Goal: Information Seeking & Learning: Learn about a topic

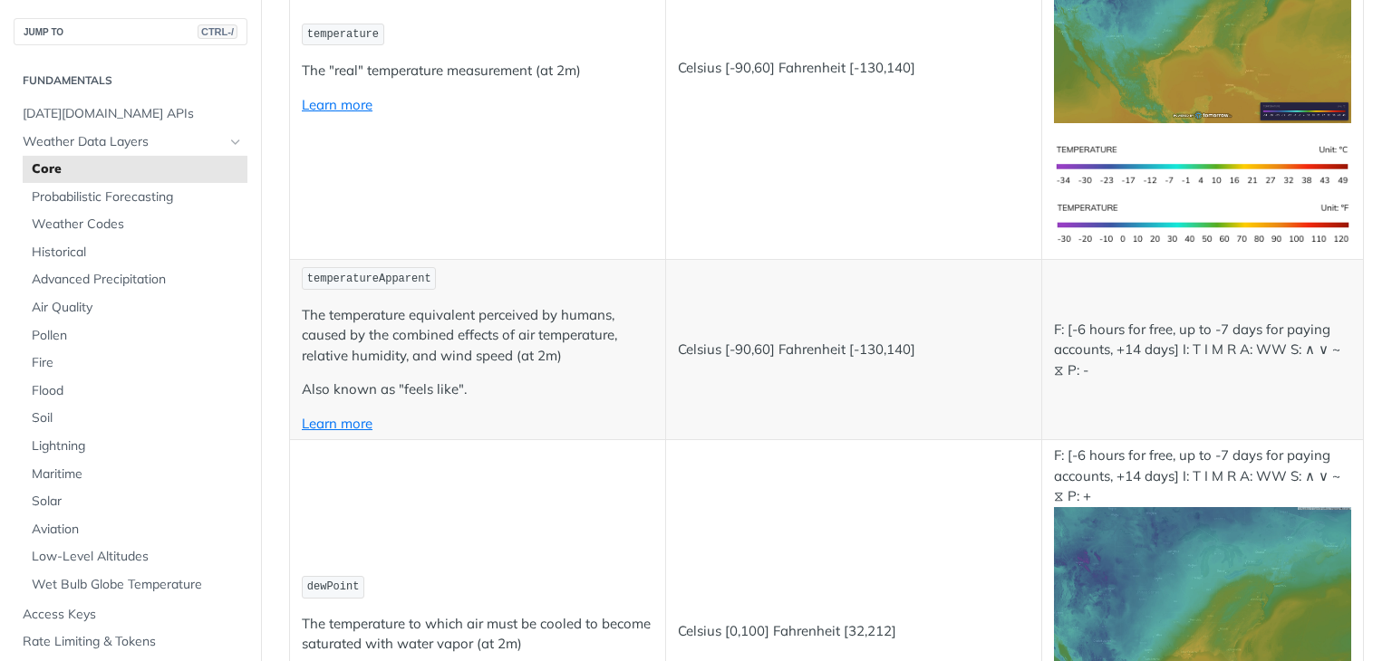
scroll to position [538, 0]
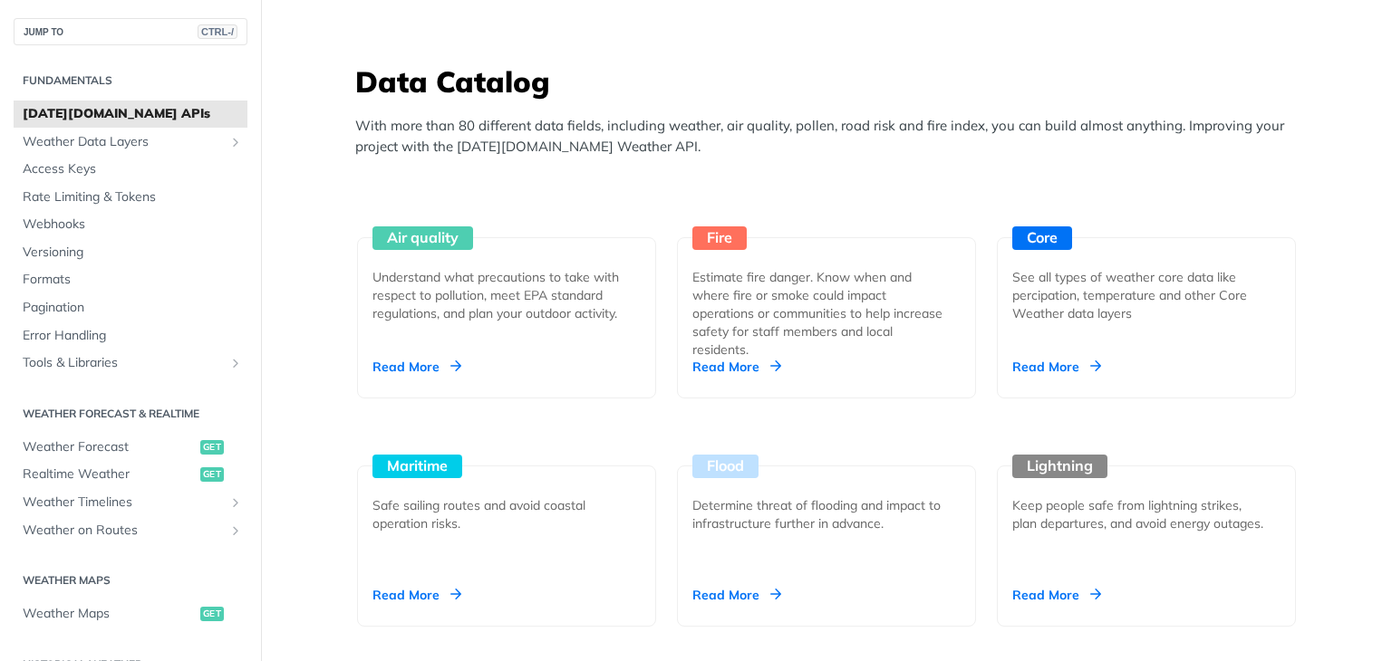
scroll to position [1558, 0]
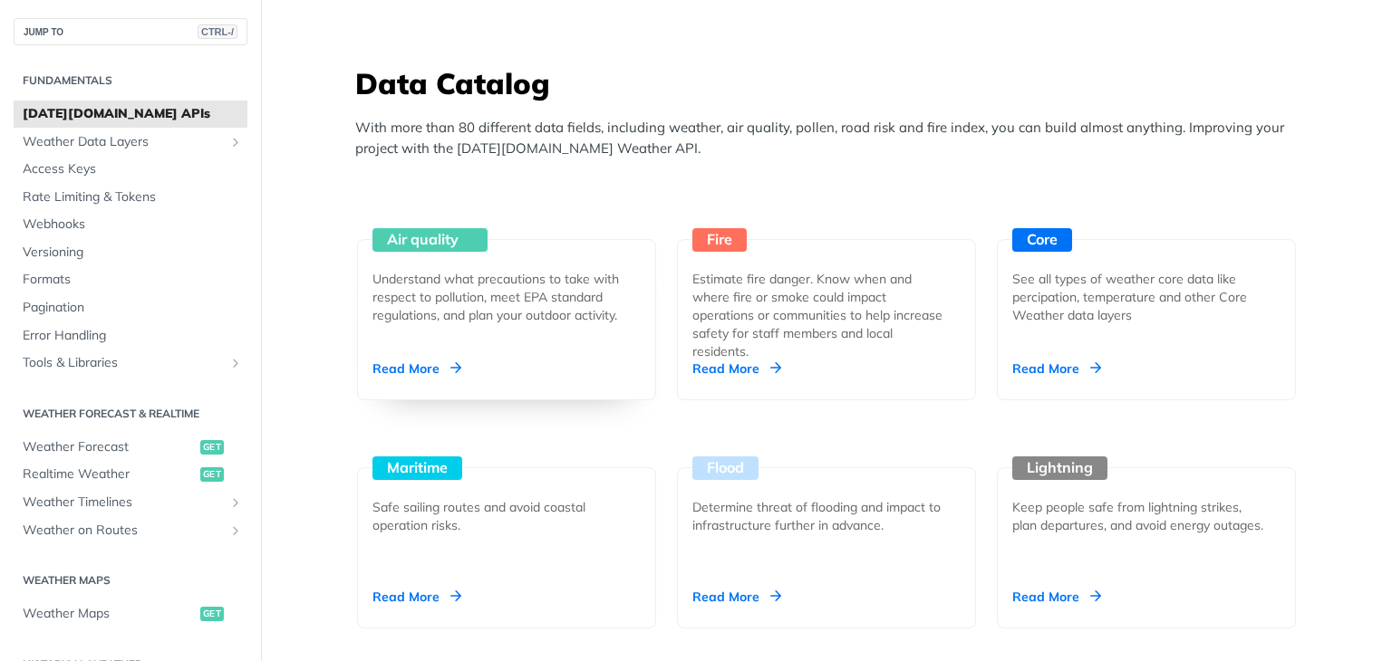
click at [406, 362] on div "Read More" at bounding box center [416, 369] width 89 height 18
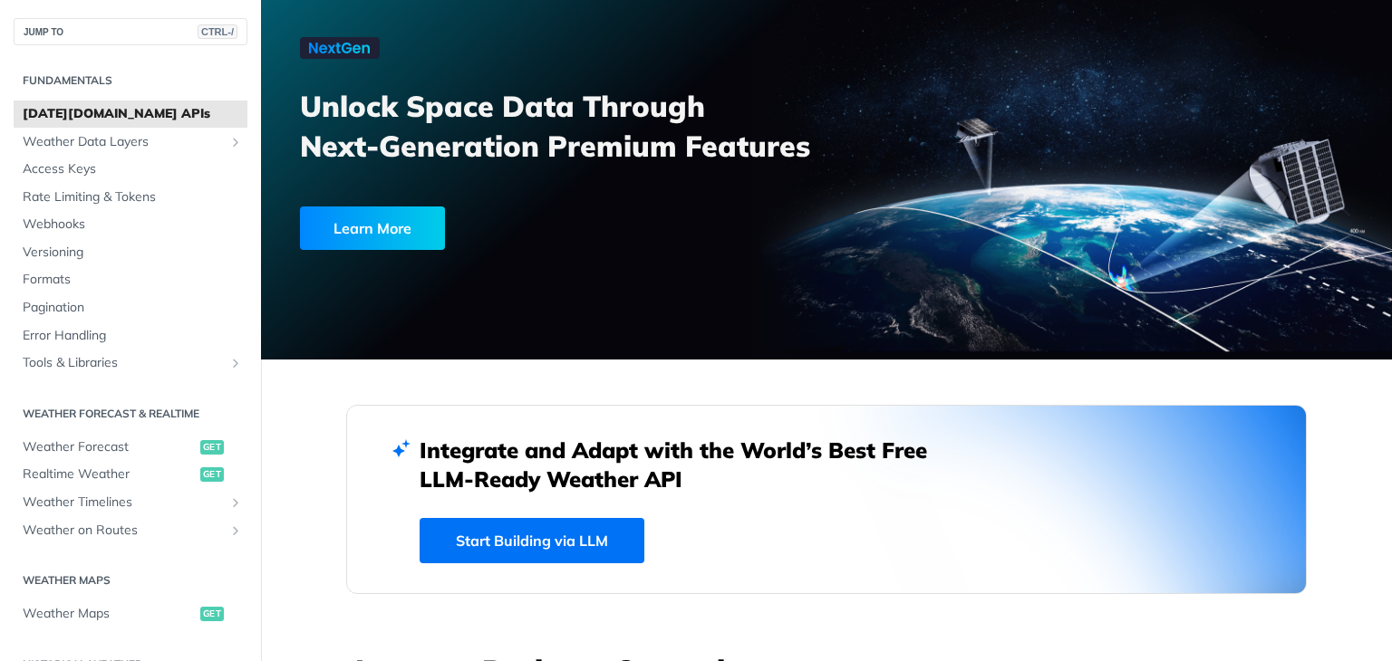
scroll to position [0, 0]
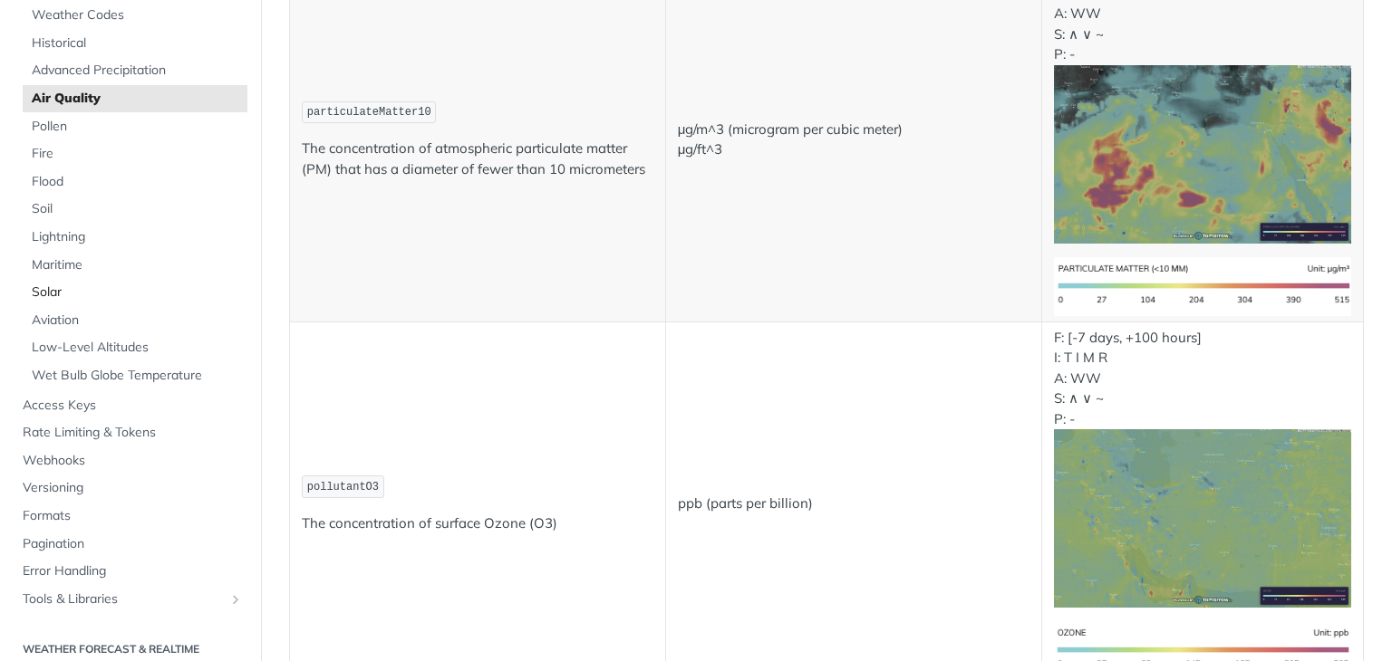
scroll to position [210, 0]
click at [91, 404] on span "Access Keys" at bounding box center [133, 405] width 220 height 18
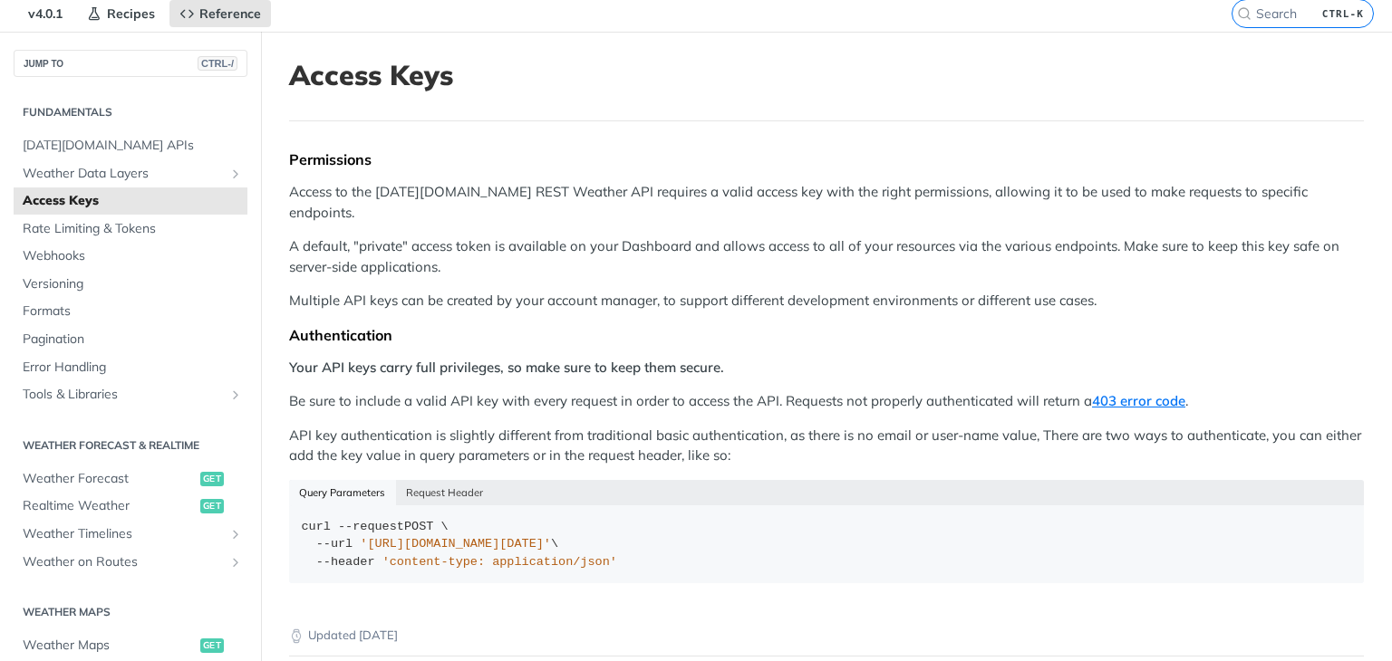
scroll to position [145, 0]
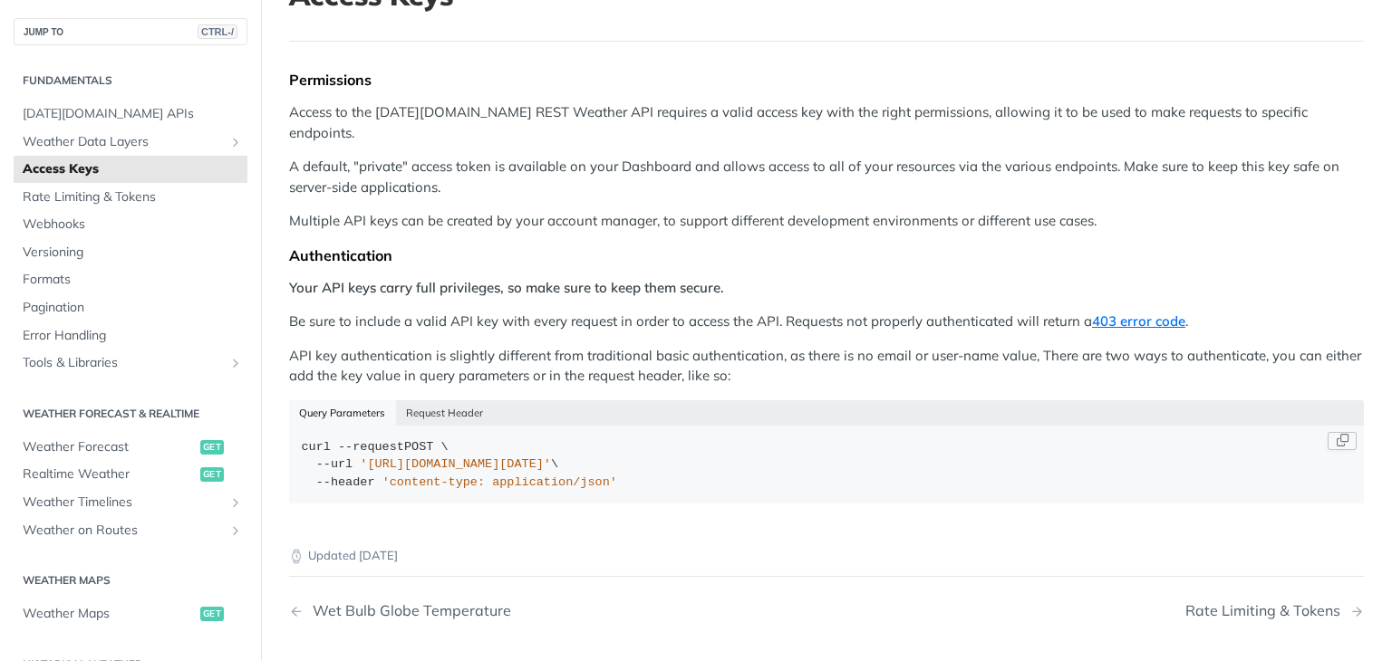
click at [551, 458] on span "'https://api.tomorrow.io/v4/locations?apikey=API_KEY'" at bounding box center [455, 465] width 191 height 14
click at [442, 400] on button "Request Header" at bounding box center [445, 412] width 98 height 25
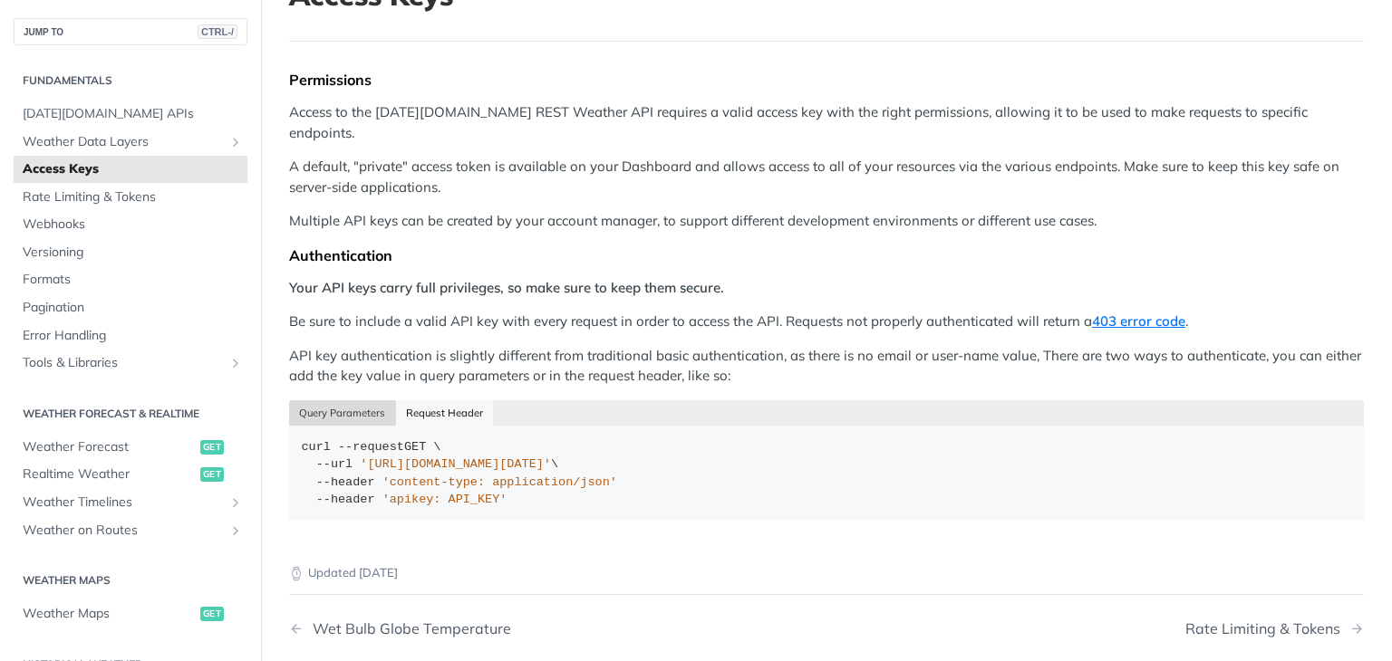
click at [333, 400] on button "Query Parameters" at bounding box center [342, 412] width 107 height 25
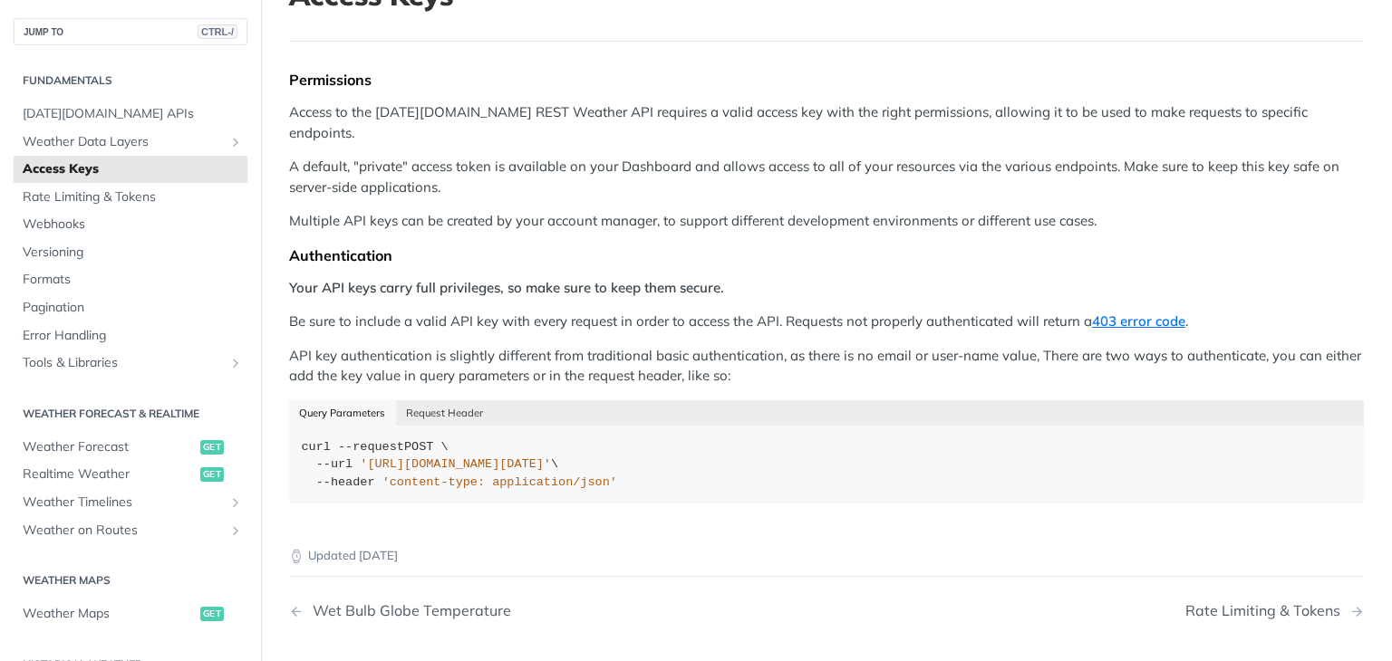
scroll to position [304, 0]
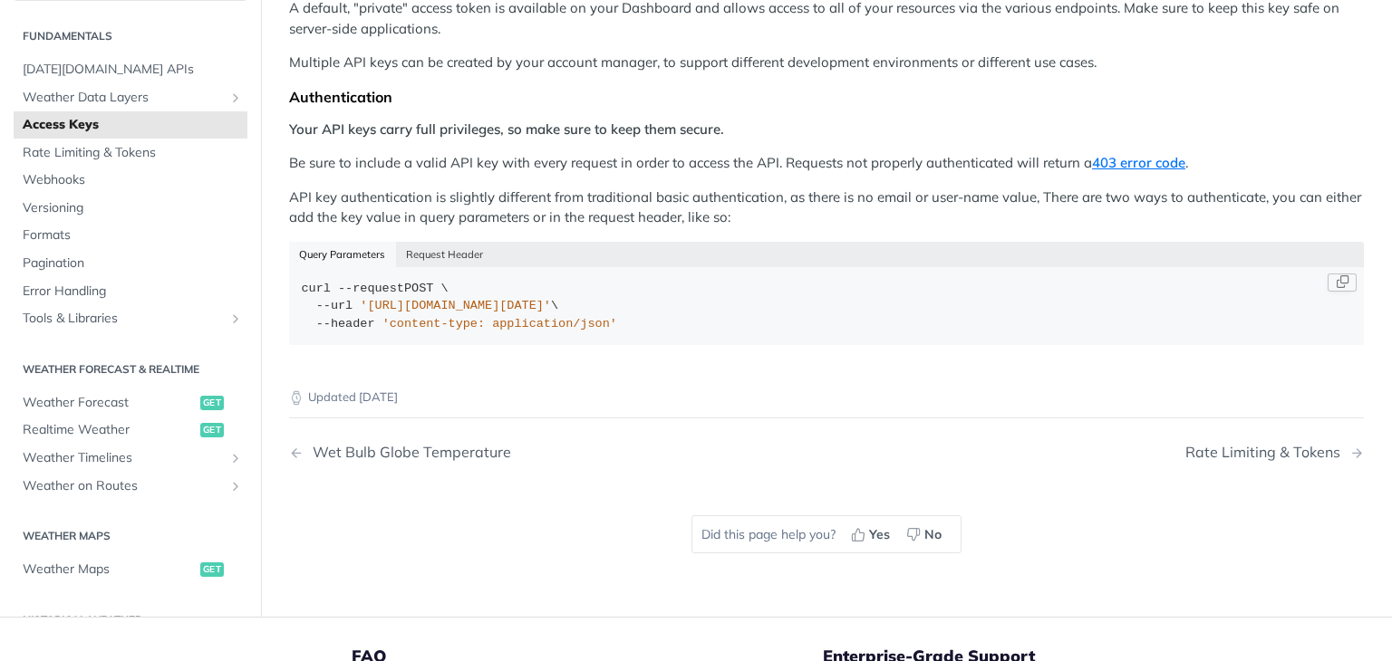
drag, startPoint x: 361, startPoint y: 283, endPoint x: 709, endPoint y: 285, distance: 347.9
click at [551, 299] on span "'https://api.tomorrow.io/v4/locations?apikey=API_KEY'" at bounding box center [455, 306] width 191 height 14
copy span "https://api.tomorrow.io/v4/locations?apikey=API_KEY'"
drag, startPoint x: 664, startPoint y: 327, endPoint x: 442, endPoint y: 388, distance: 230.1
click at [442, 388] on article "Access Keys Permissions Access to the Tomorrow.io REST Weather API requires a v…" at bounding box center [826, 205] width 1131 height 824
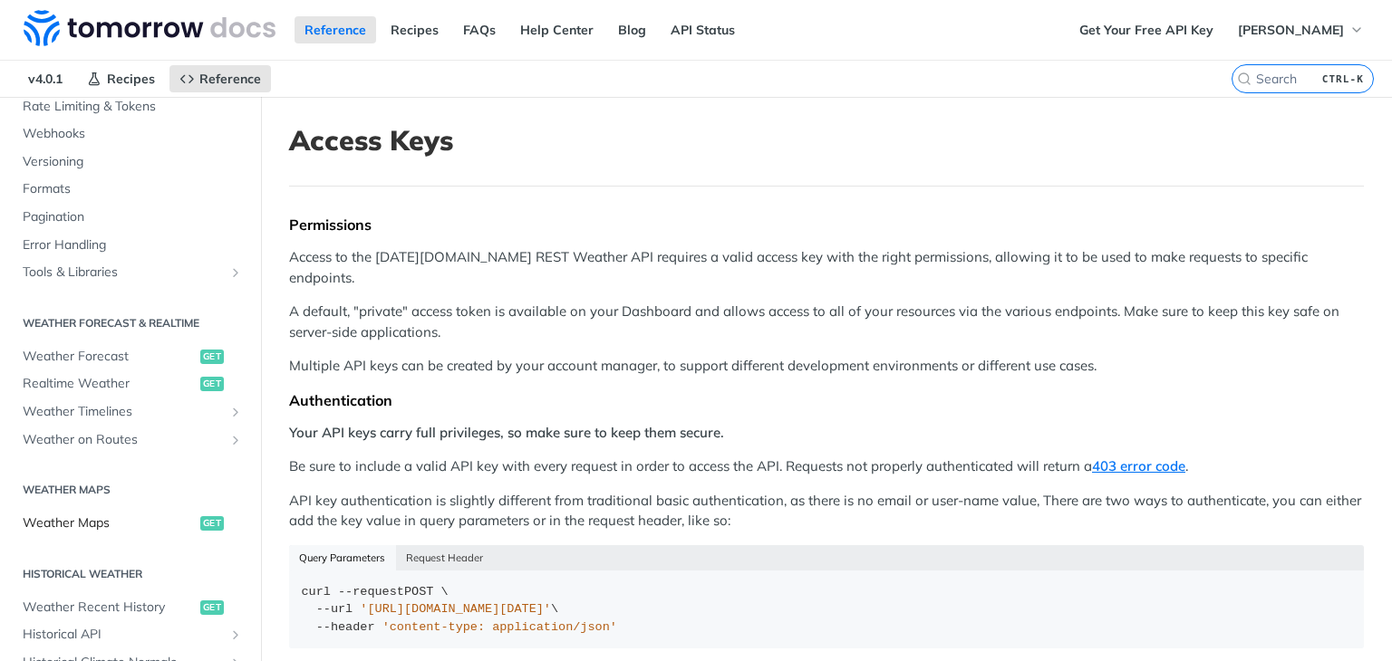
scroll to position [352, 0]
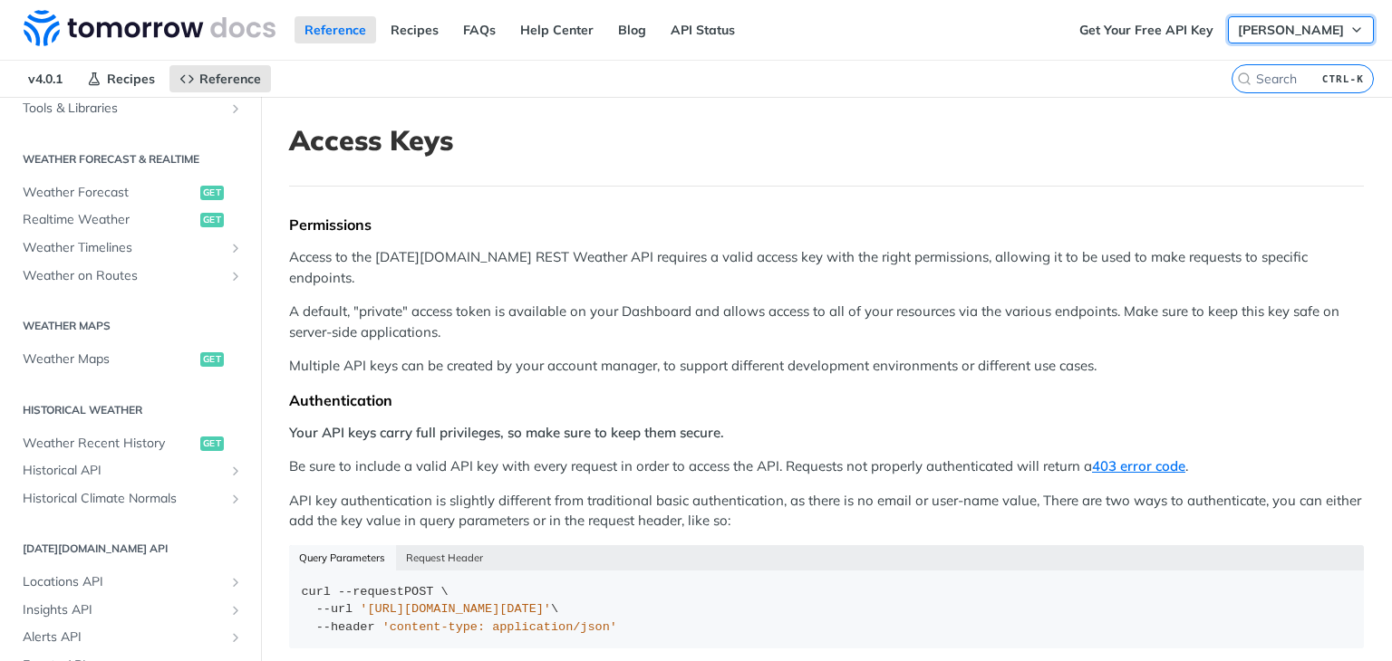
click at [1293, 36] on span "[PERSON_NAME]" at bounding box center [1291, 30] width 106 height 16
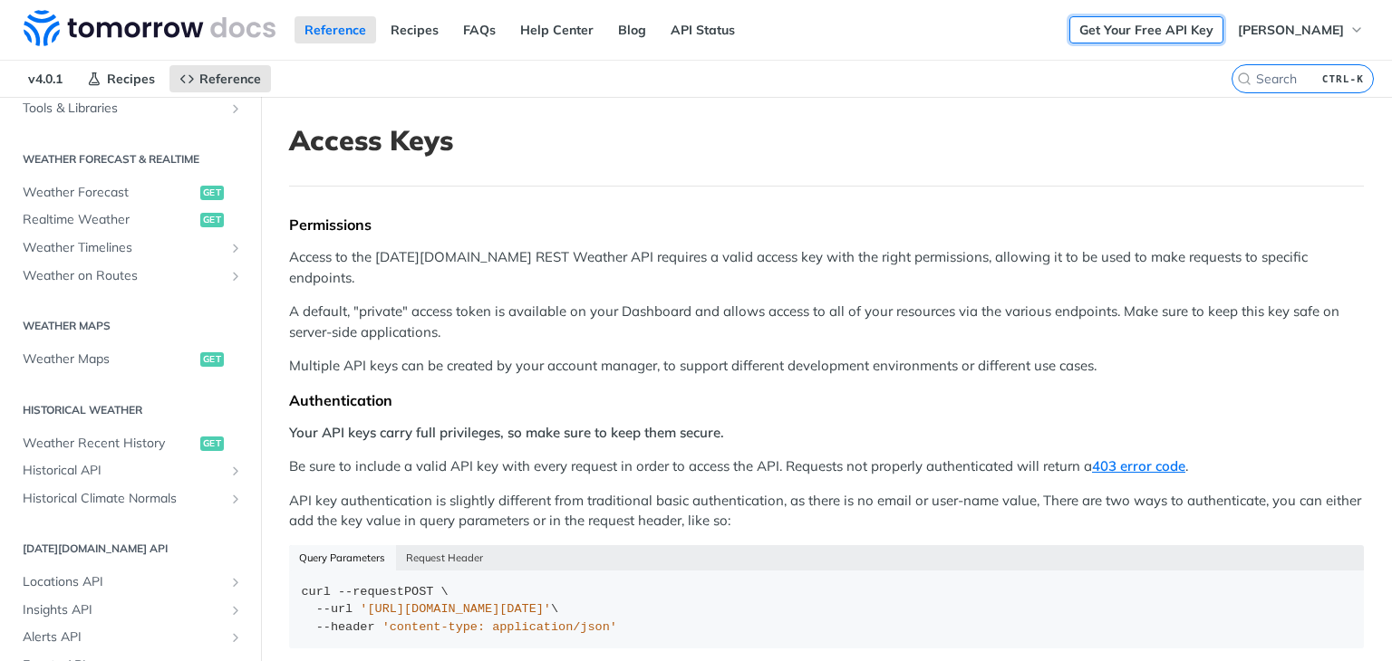
click at [1199, 34] on link "Get Your Free API Key" at bounding box center [1146, 29] width 154 height 27
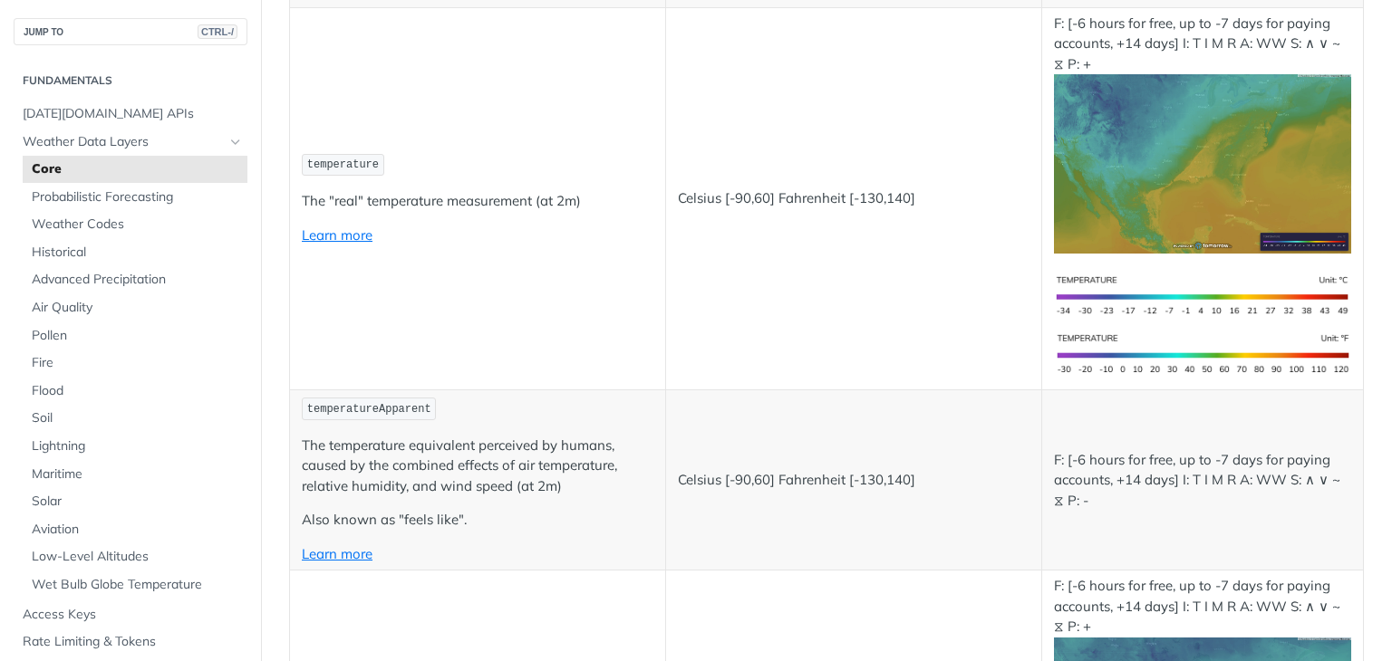
scroll to position [359, 0]
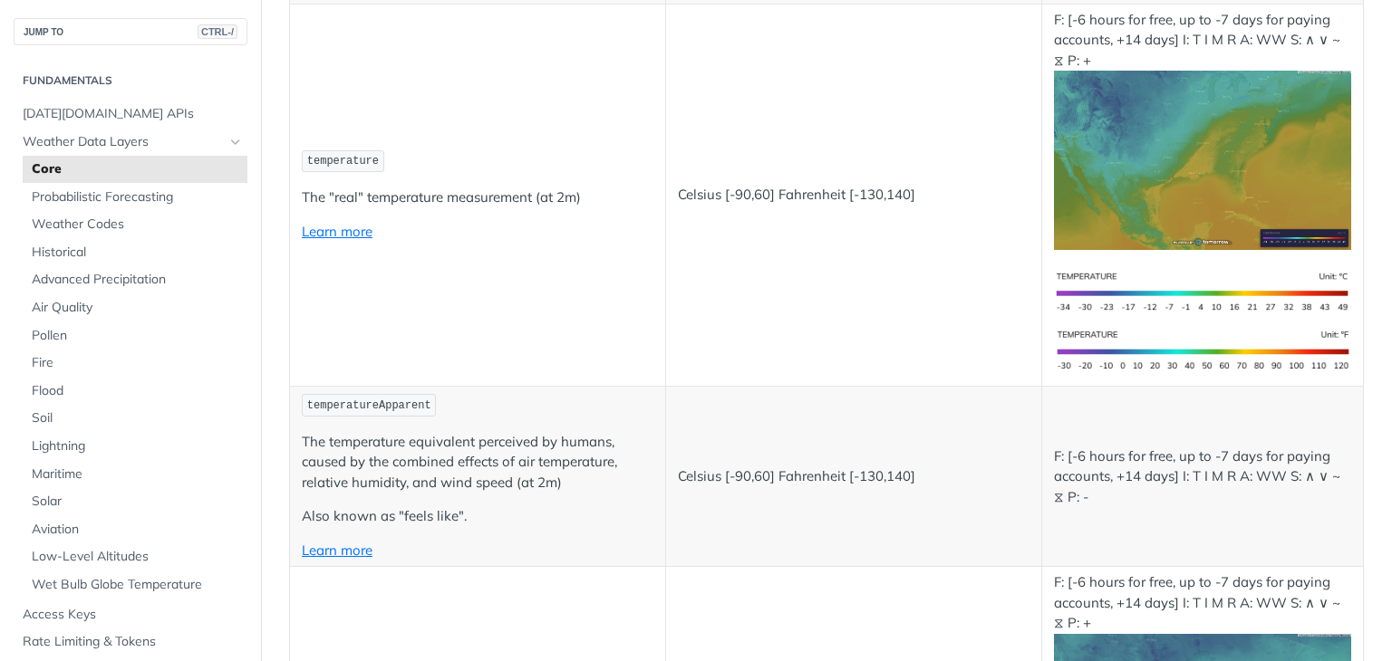
click at [330, 171] on td "temperature The "real" temperature measurement (at 2m) Learn more" at bounding box center [478, 195] width 376 height 382
click at [340, 168] on code "temperature" at bounding box center [343, 161] width 82 height 23
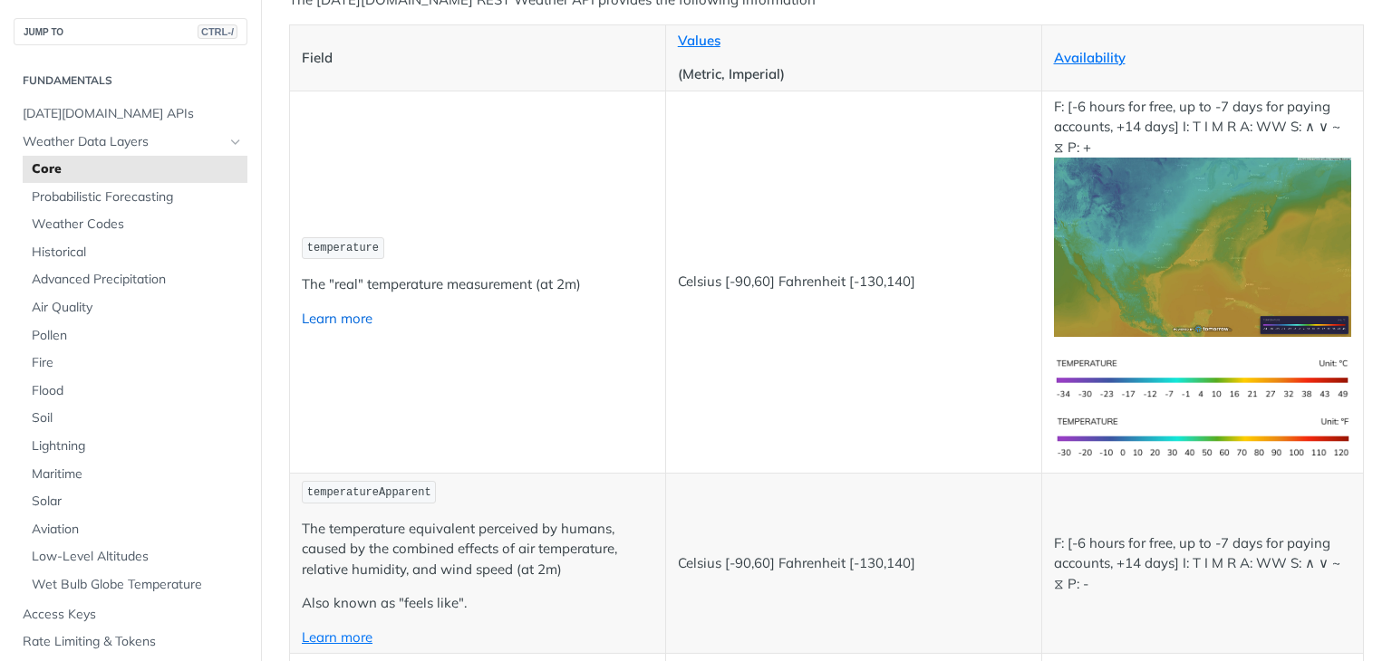
click at [334, 314] on link "Learn more" at bounding box center [337, 318] width 71 height 17
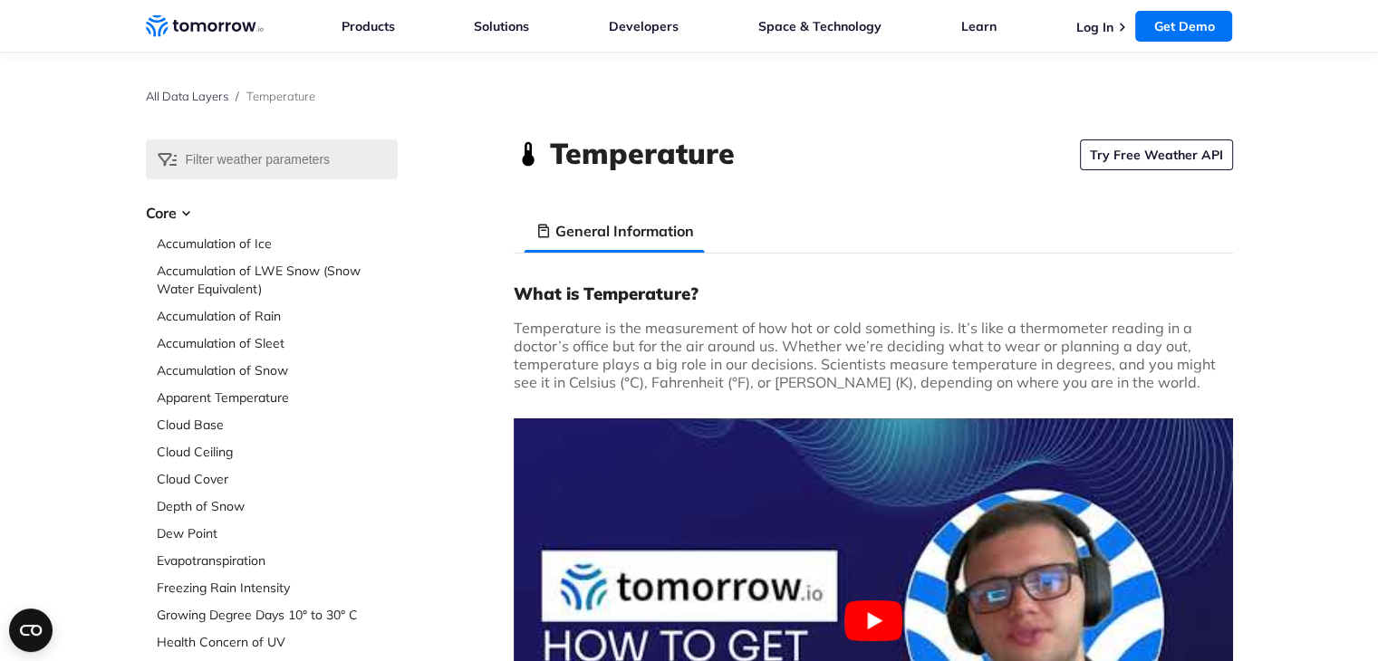
click at [635, 283] on h3 "What is Temperature?" at bounding box center [873, 294] width 719 height 22
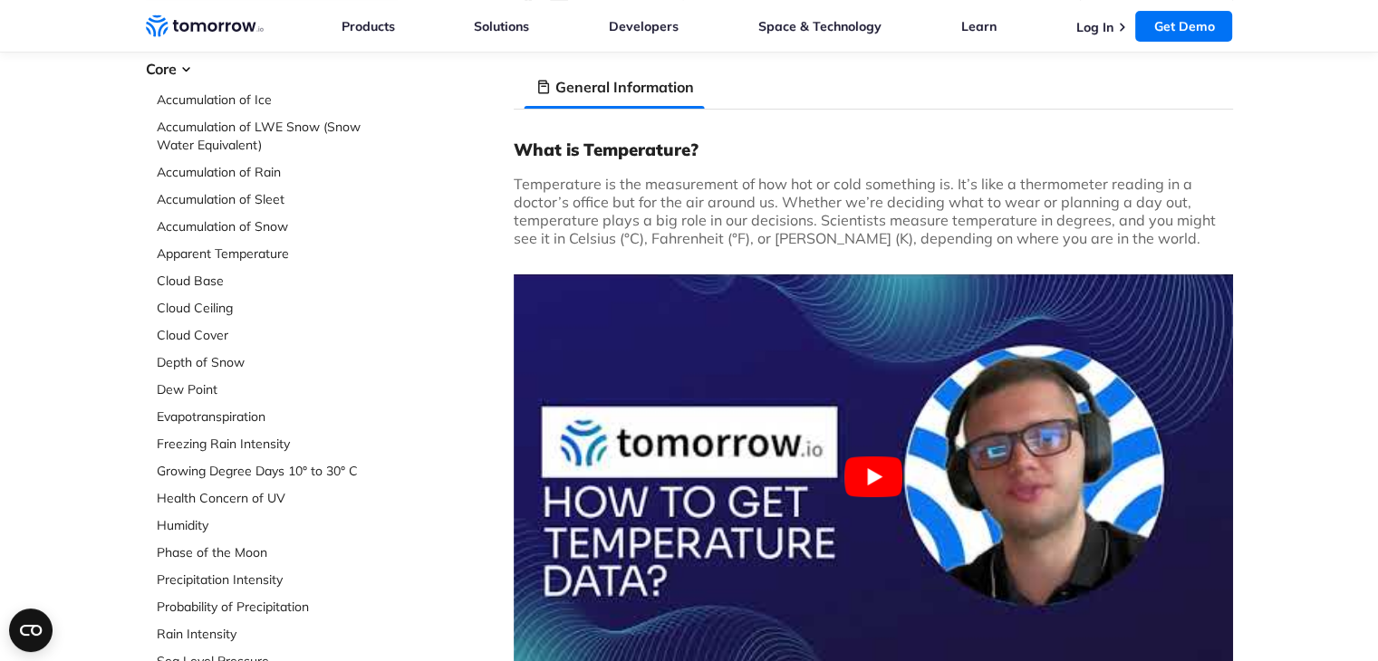
scroll to position [143, 0]
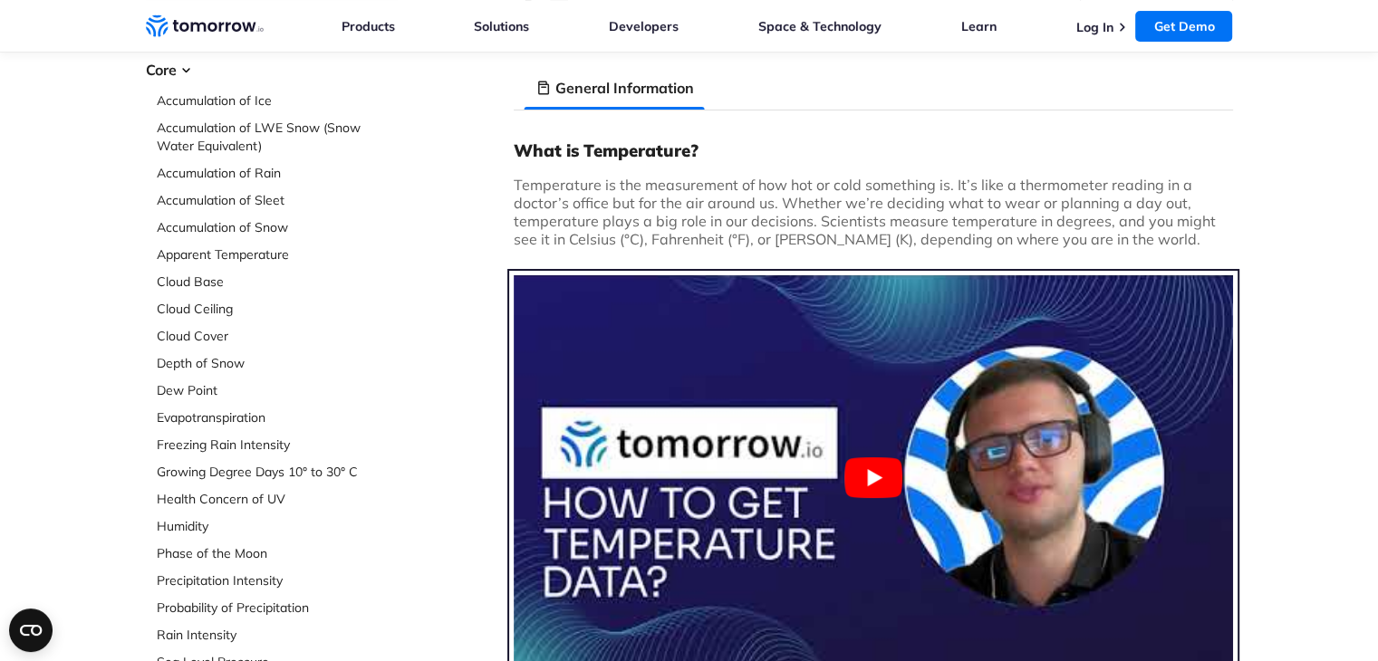
click at [888, 494] on button "Play Youtube video" at bounding box center [873, 477] width 719 height 404
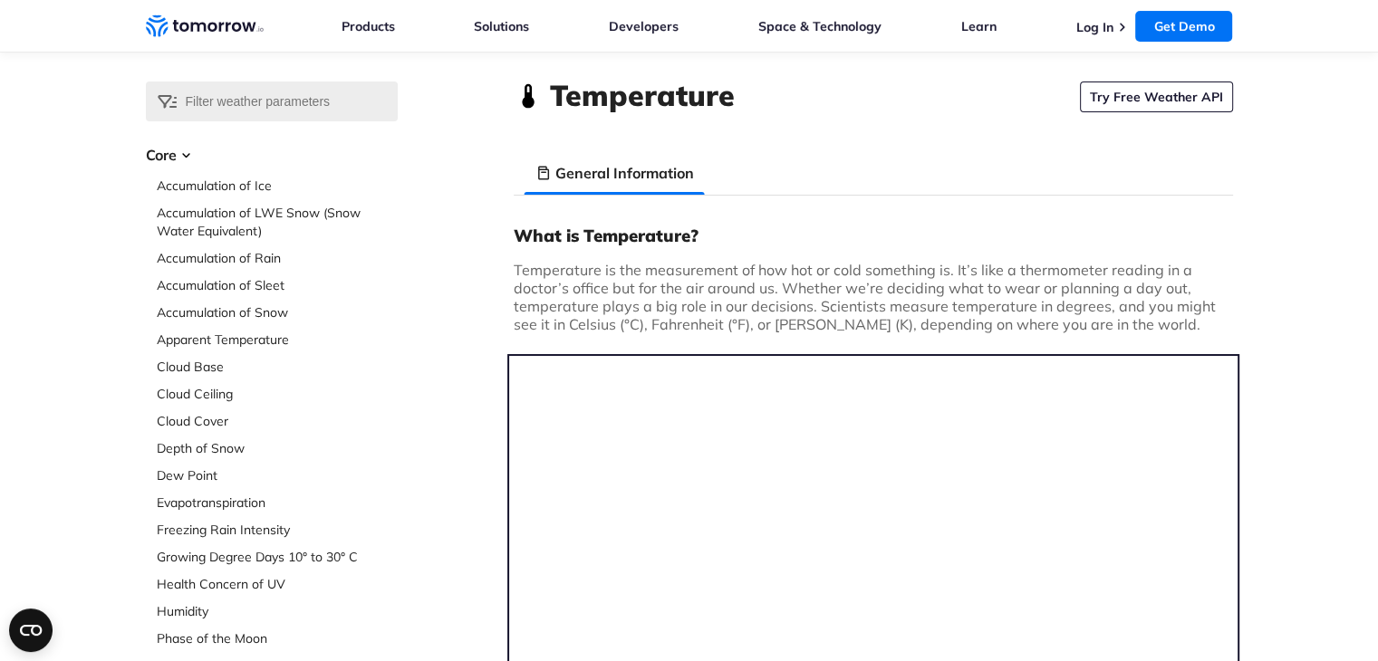
scroll to position [0, 0]
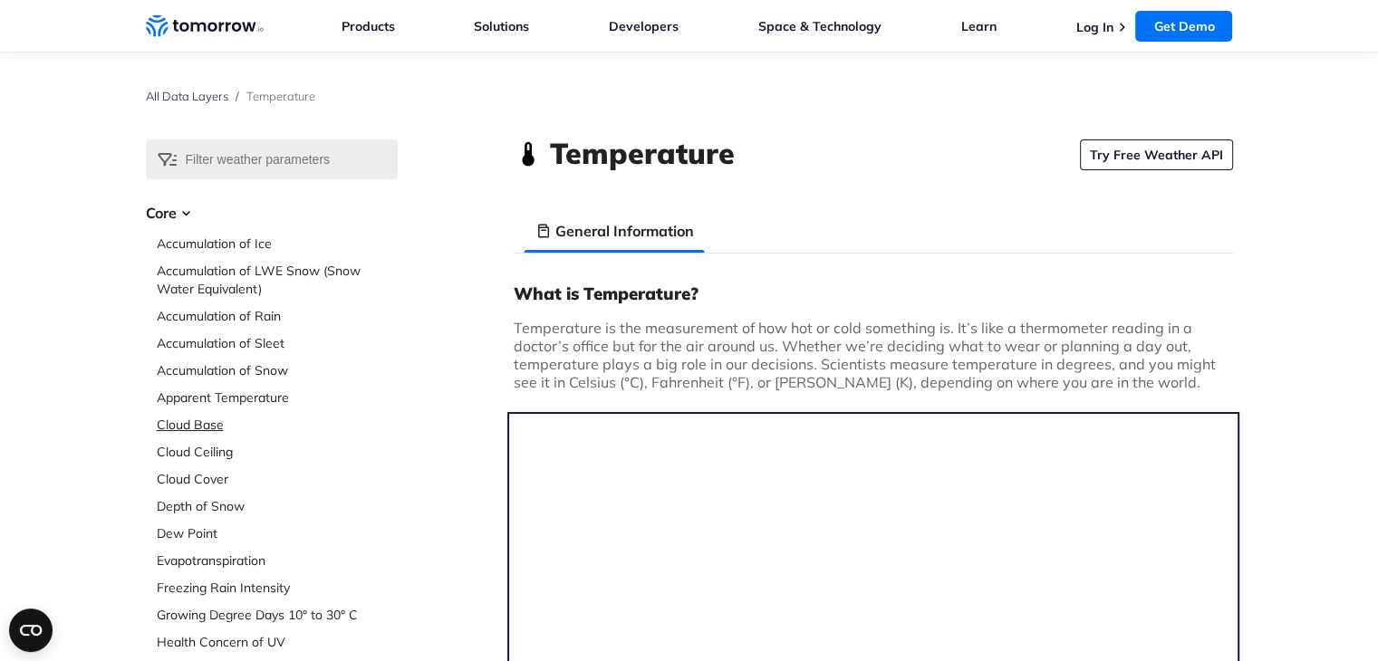
click at [199, 429] on link "Cloud Base" at bounding box center [277, 425] width 241 height 18
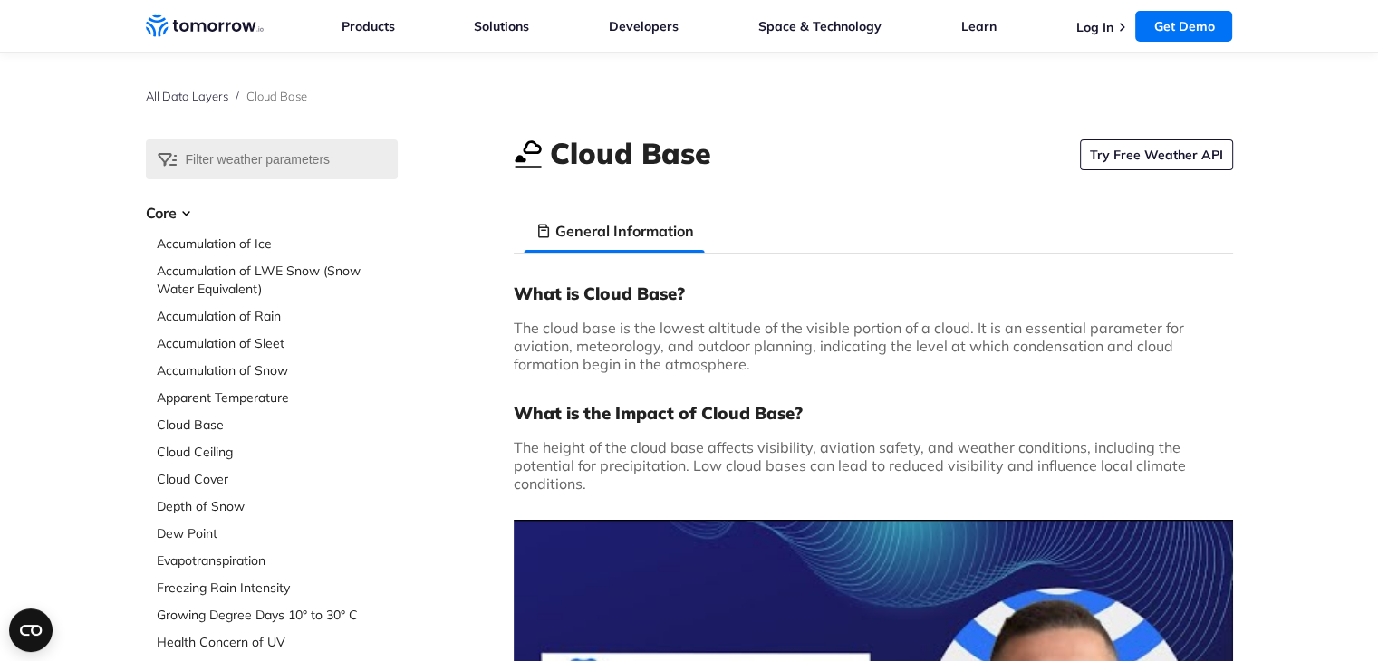
scroll to position [29, 0]
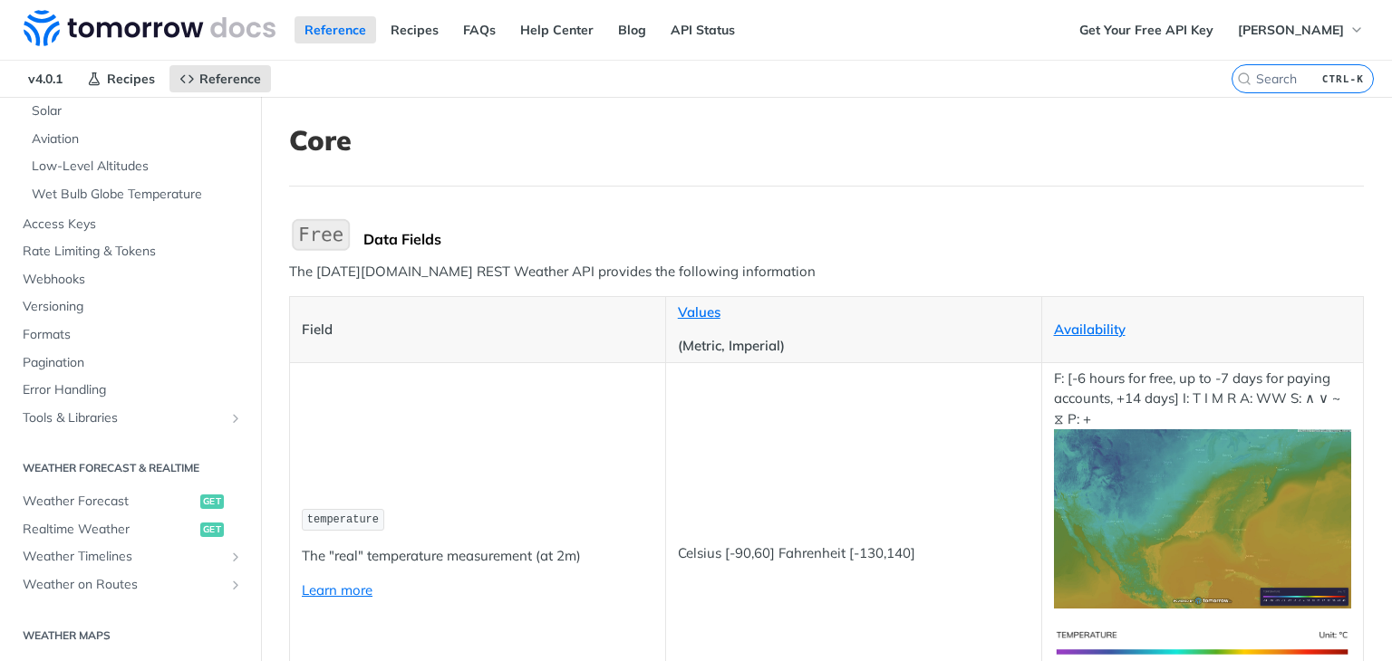
scroll to position [504, 0]
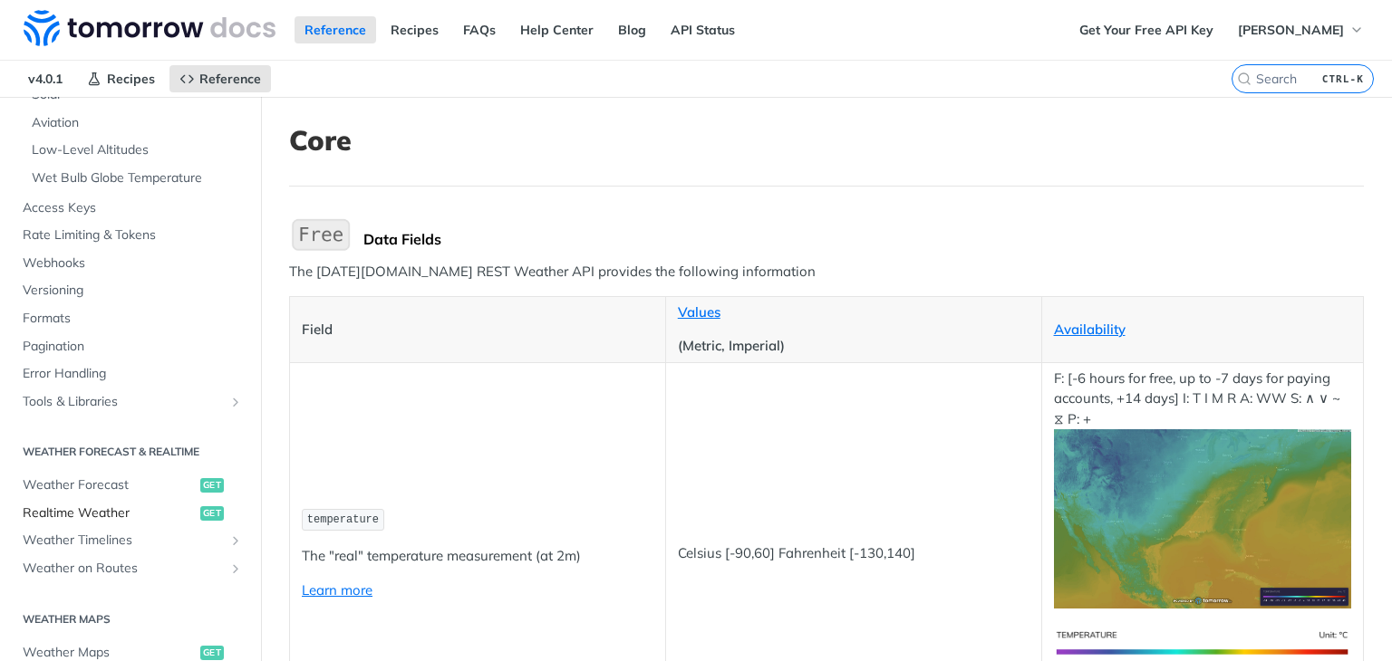
click at [127, 510] on span "Realtime Weather" at bounding box center [109, 514] width 173 height 18
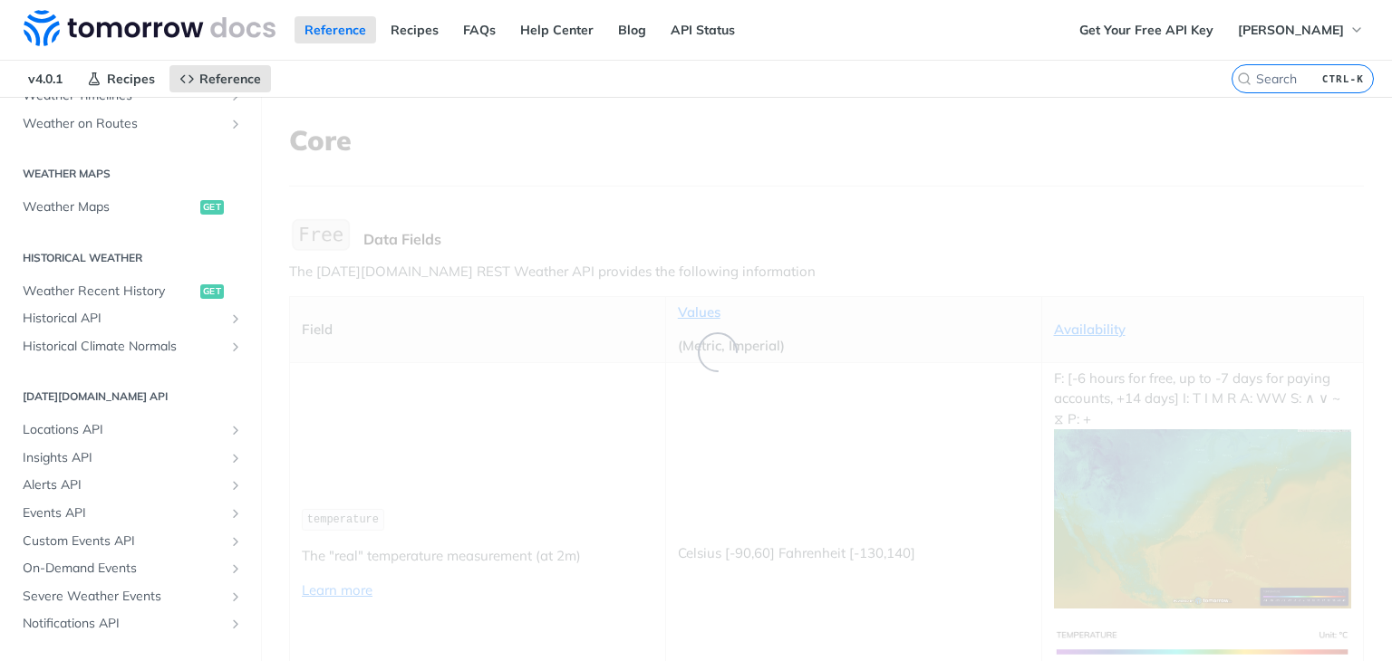
scroll to position [58, 0]
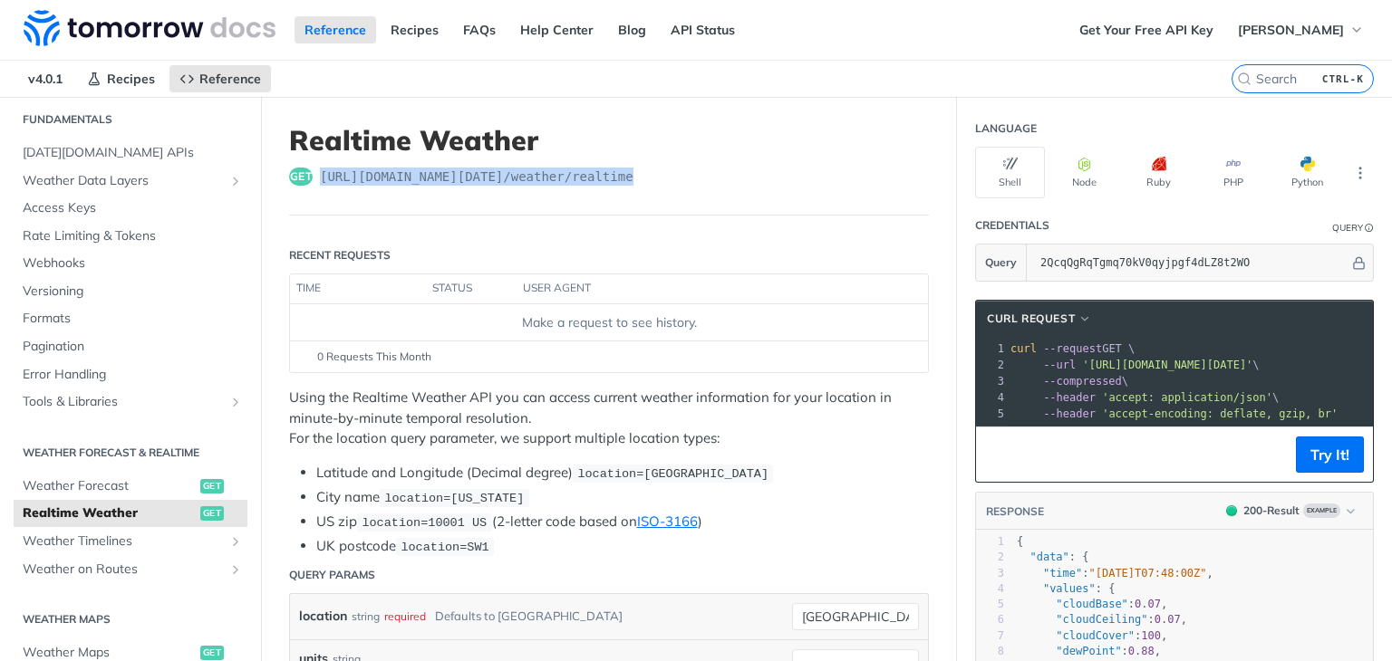
drag, startPoint x: 642, startPoint y: 172, endPoint x: 319, endPoint y: 176, distance: 322.6
click at [319, 176] on div "get [URL][DOMAIN_NAME][DATE] /weather/realtime" at bounding box center [609, 177] width 640 height 18
copy span "[URL][DOMAIN_NAME][DATE] /weather/realtime"
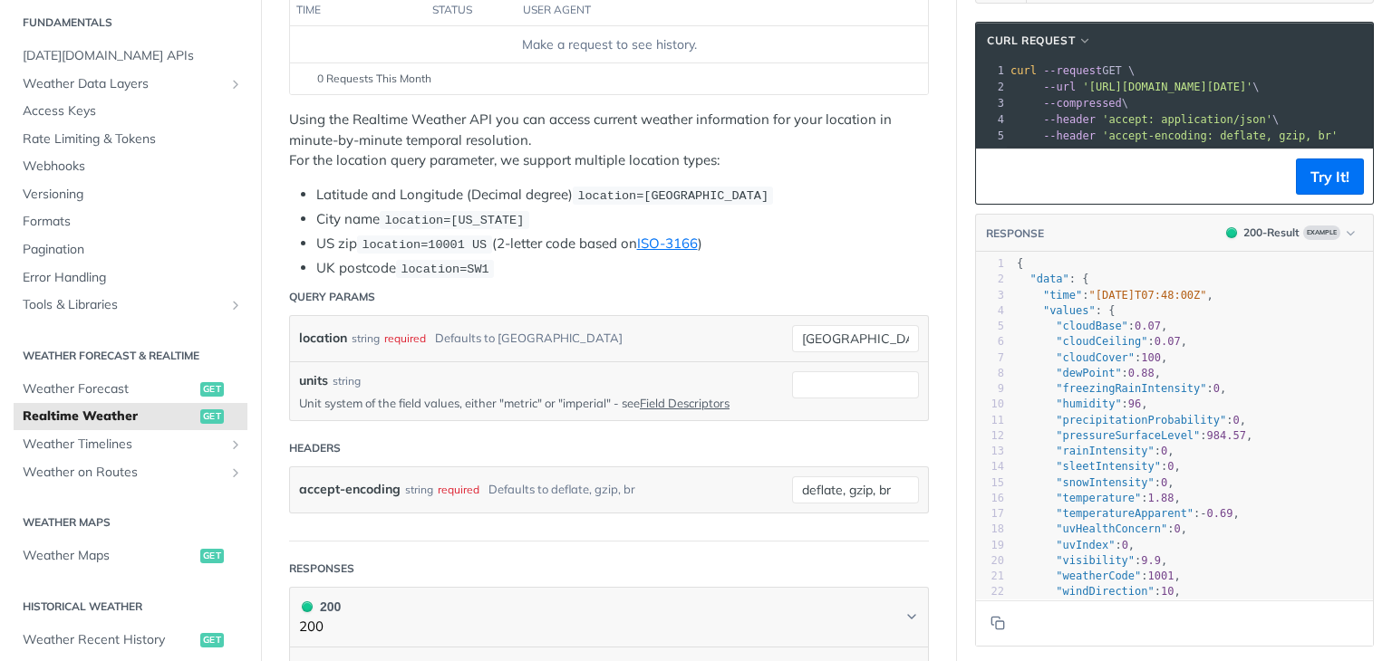
scroll to position [277, 0]
click at [98, 452] on span "Weather Timelines" at bounding box center [123, 445] width 201 height 18
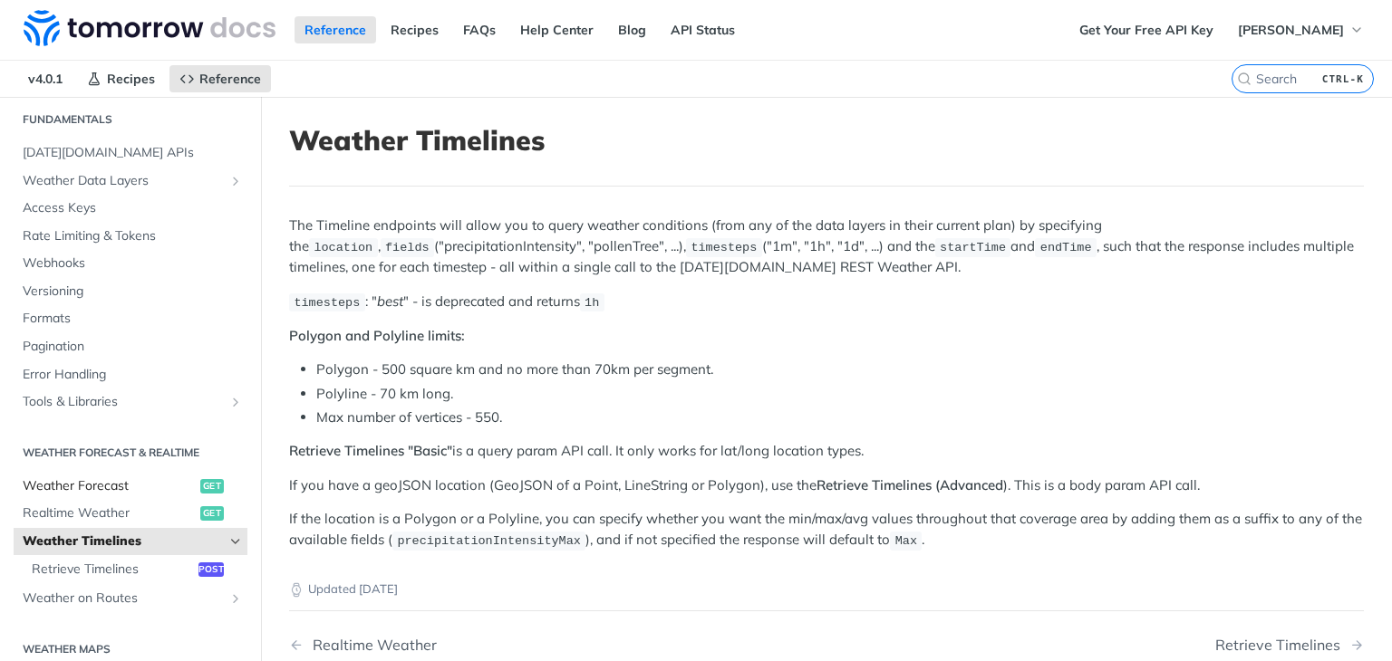
click at [112, 490] on span "Weather Forecast" at bounding box center [109, 487] width 173 height 18
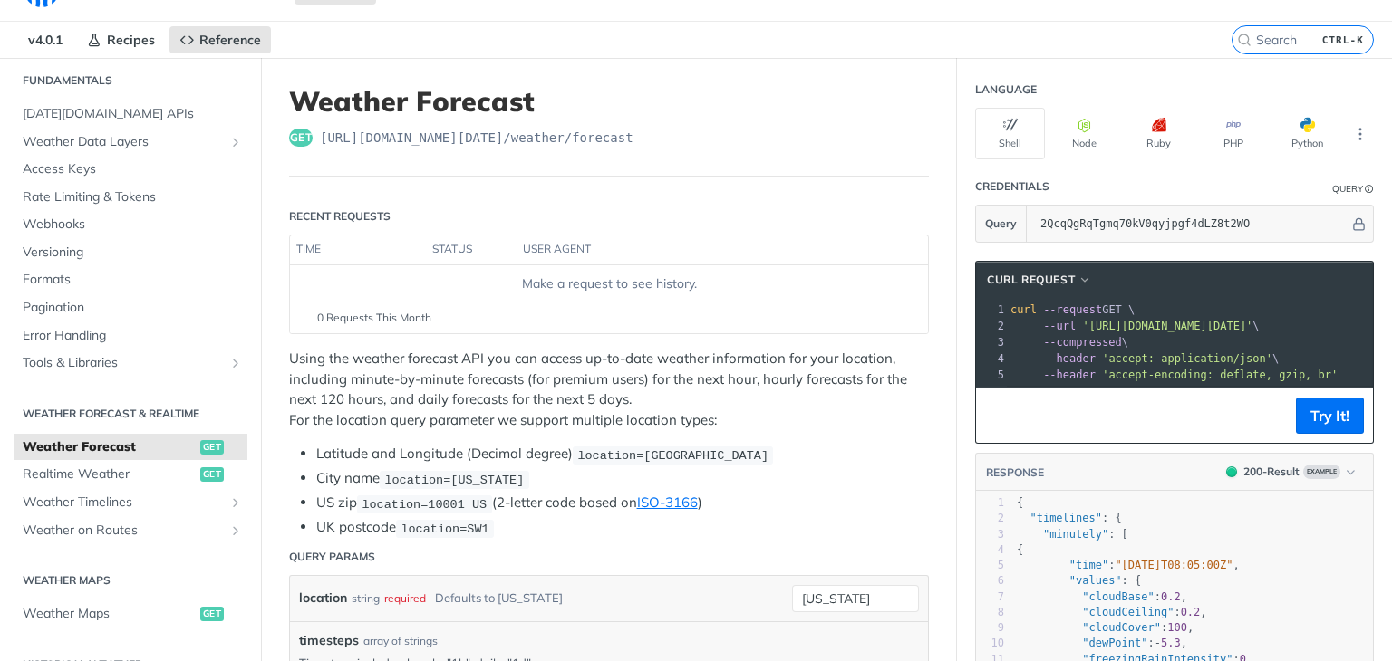
scroll to position [40, 0]
click at [663, 495] on link "ISO-3166" at bounding box center [667, 501] width 61 height 17
click at [433, 497] on span "location=10001 US" at bounding box center [424, 504] width 125 height 14
